Goal: Information Seeking & Learning: Learn about a topic

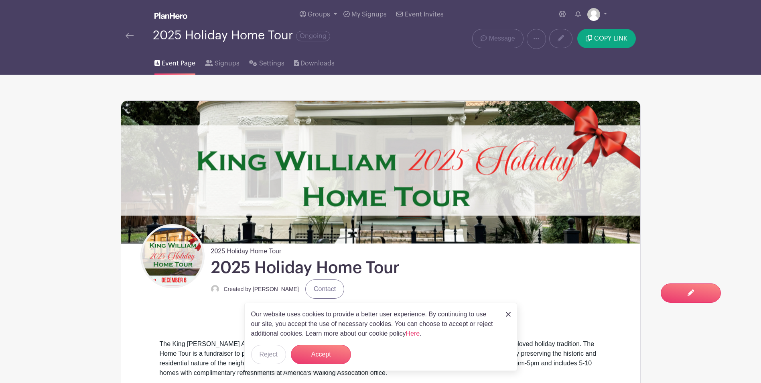
click at [168, 16] on img at bounding box center [170, 15] width 33 height 6
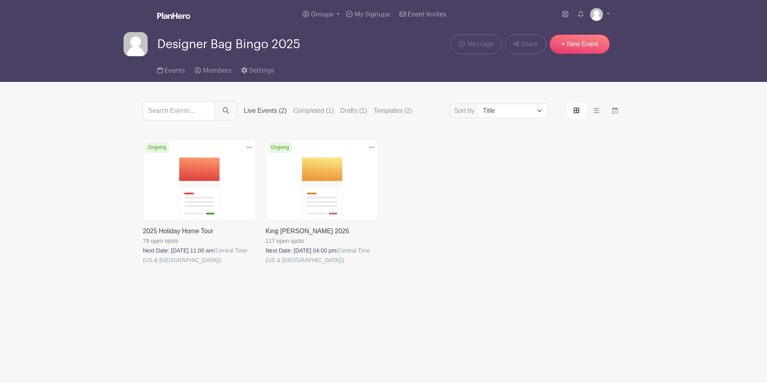
click at [265, 265] on link at bounding box center [265, 265] width 0 height 0
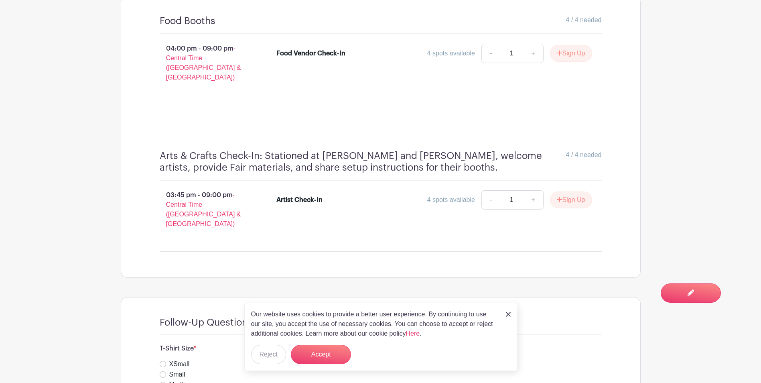
scroll to position [802, 0]
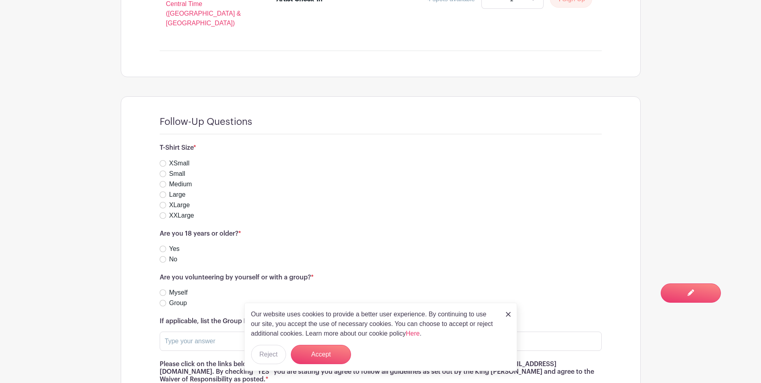
click at [507, 314] on img at bounding box center [508, 314] width 5 height 5
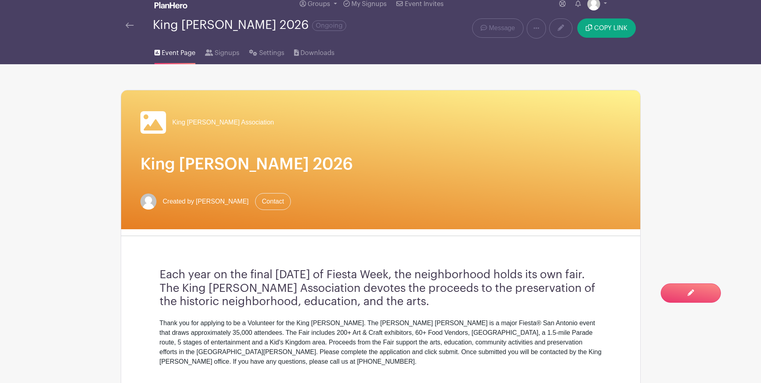
scroll to position [0, 0]
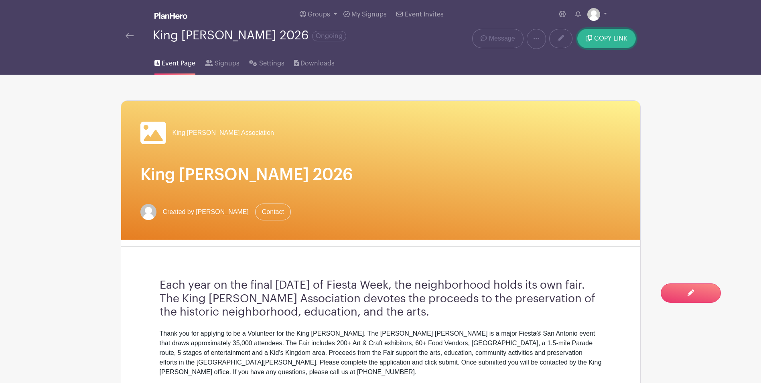
click at [604, 36] on span "COPY LINK" at bounding box center [610, 38] width 33 height 6
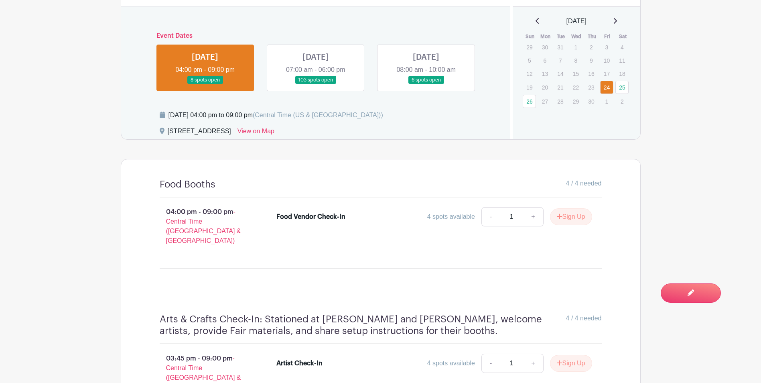
scroll to position [310, 0]
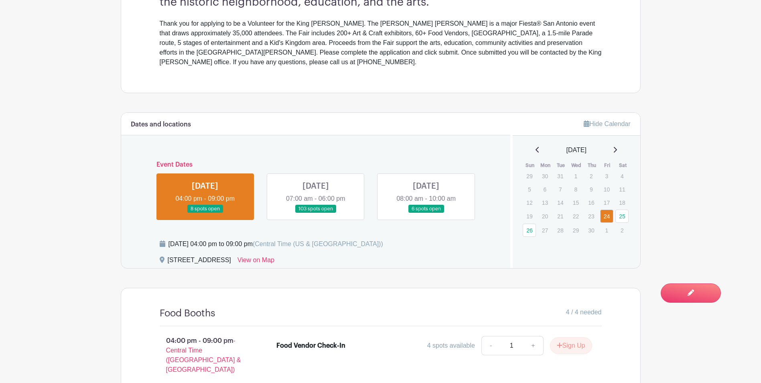
drag, startPoint x: 401, startPoint y: 275, endPoint x: 300, endPoint y: 134, distance: 174.2
click at [300, 134] on div "Dates and locations" at bounding box center [315, 124] width 389 height 22
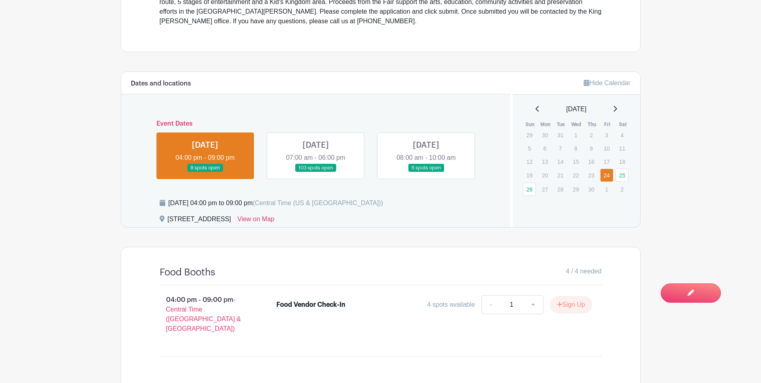
scroll to position [350, 0]
click at [316, 173] on link at bounding box center [316, 173] width 0 height 0
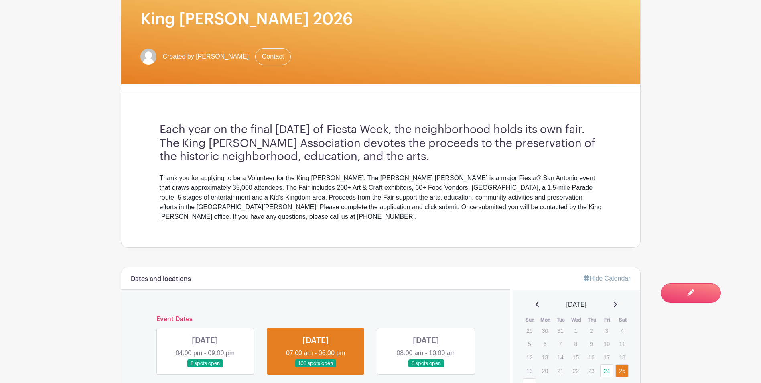
scroll to position [275, 0]
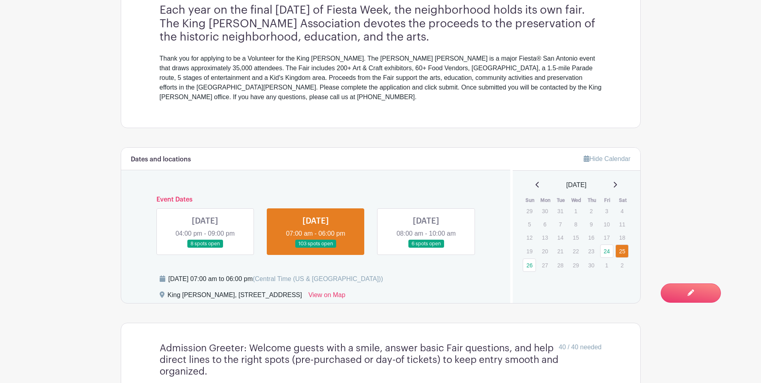
click at [426, 248] on link at bounding box center [426, 248] width 0 height 0
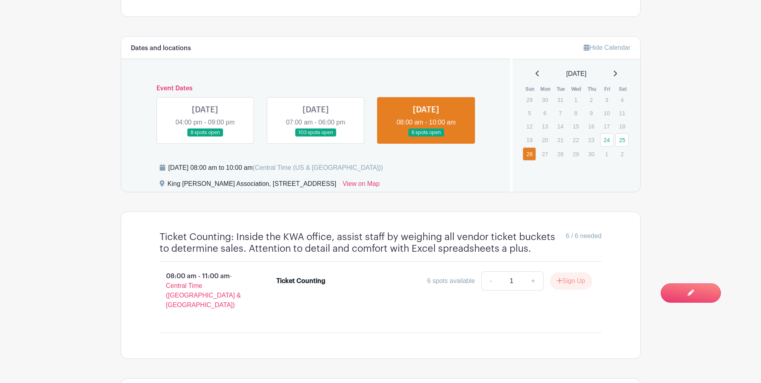
scroll to position [385, 0]
